Goal: Transaction & Acquisition: Book appointment/travel/reservation

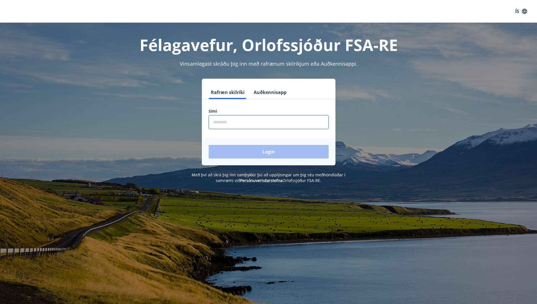
click at [220, 123] on input "phone" at bounding box center [268, 122] width 120 height 14
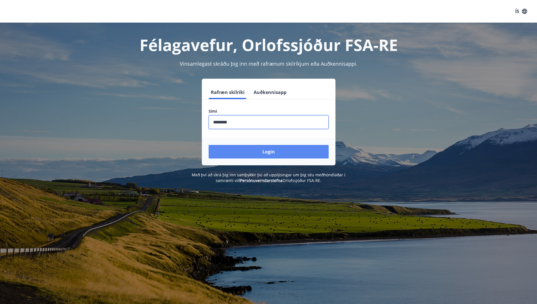
type input "********"
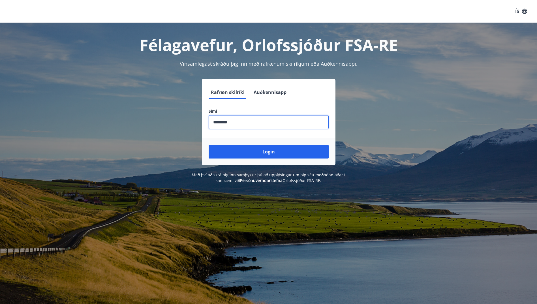
click at [276, 155] on button "Login" at bounding box center [268, 152] width 120 height 14
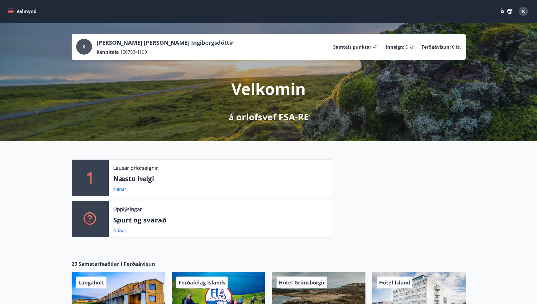
click at [16, 10] on button "Valmynd" at bounding box center [23, 11] width 32 height 10
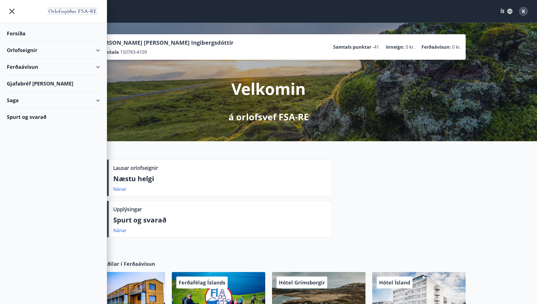
click at [13, 49] on div "Orlofseignir" at bounding box center [53, 50] width 93 height 17
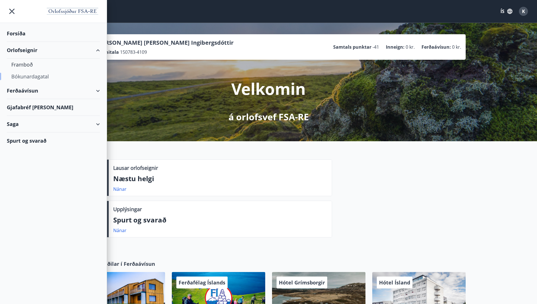
click at [18, 74] on div "Bókunardagatal" at bounding box center [53, 76] width 84 height 12
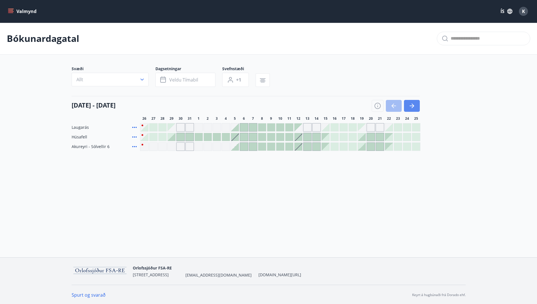
click at [414, 103] on icon "button" at bounding box center [411, 105] width 7 height 7
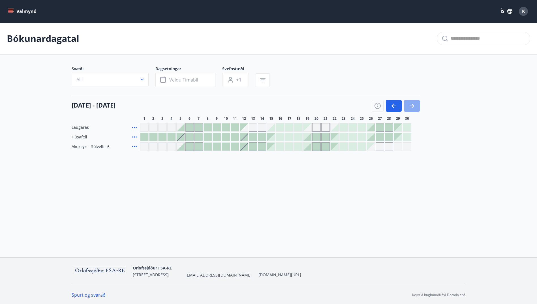
click at [414, 103] on icon "button" at bounding box center [411, 105] width 7 height 7
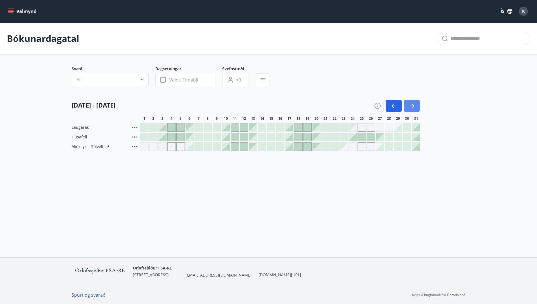
click at [414, 103] on icon "button" at bounding box center [411, 105] width 7 height 7
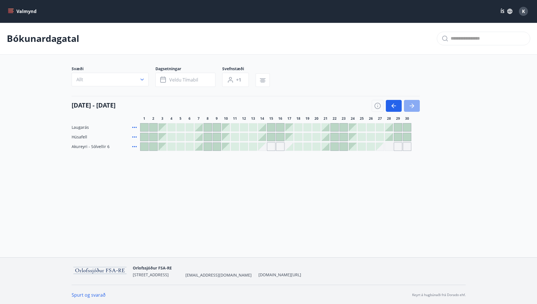
click at [414, 103] on icon "button" at bounding box center [411, 105] width 7 height 7
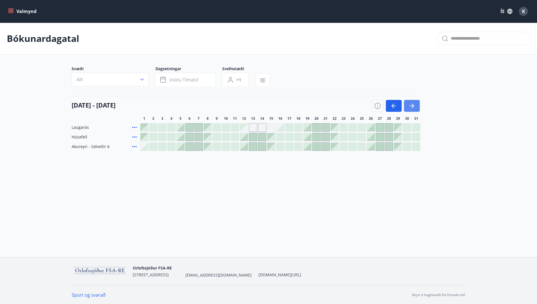
click at [414, 103] on icon "button" at bounding box center [411, 105] width 7 height 7
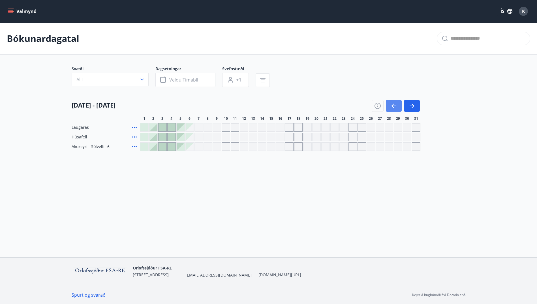
click at [394, 109] on icon "button" at bounding box center [393, 105] width 7 height 7
